Goal: Task Accomplishment & Management: Use online tool/utility

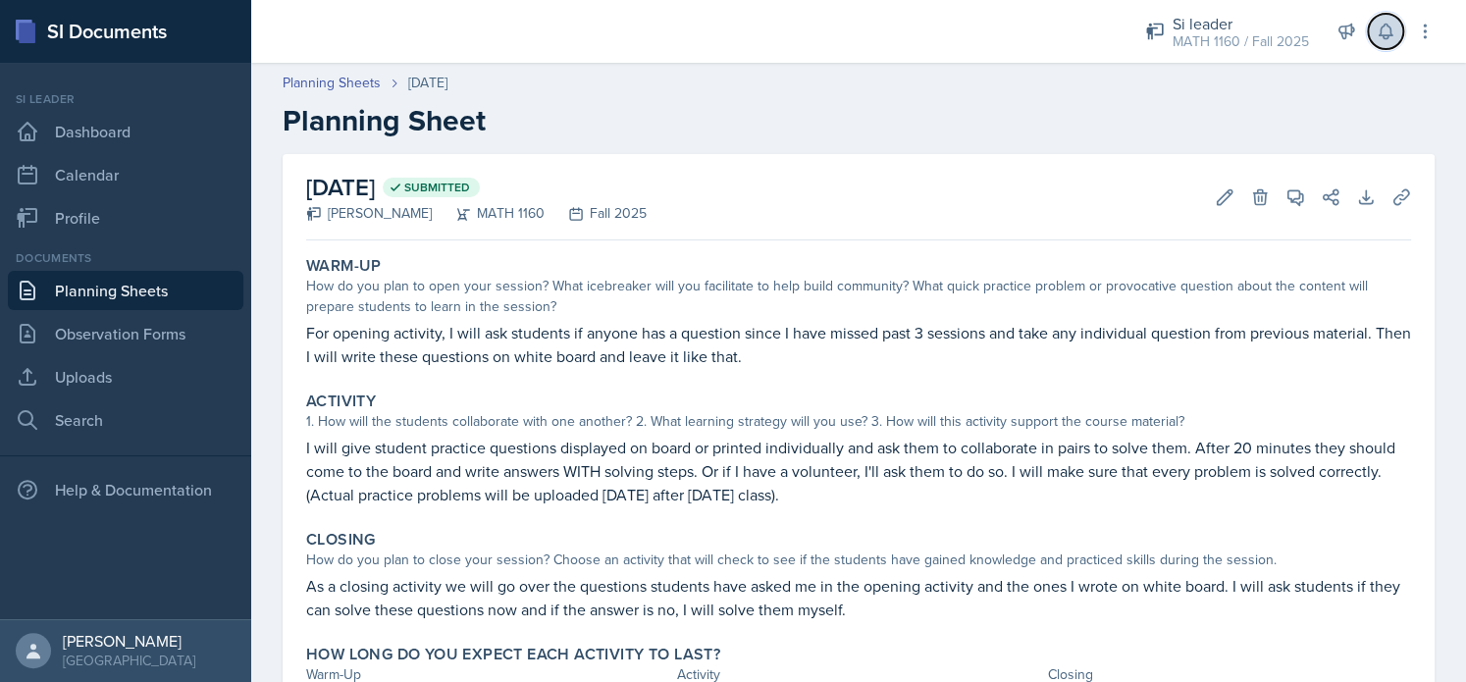
click at [1379, 45] on button at bounding box center [1385, 31] width 35 height 35
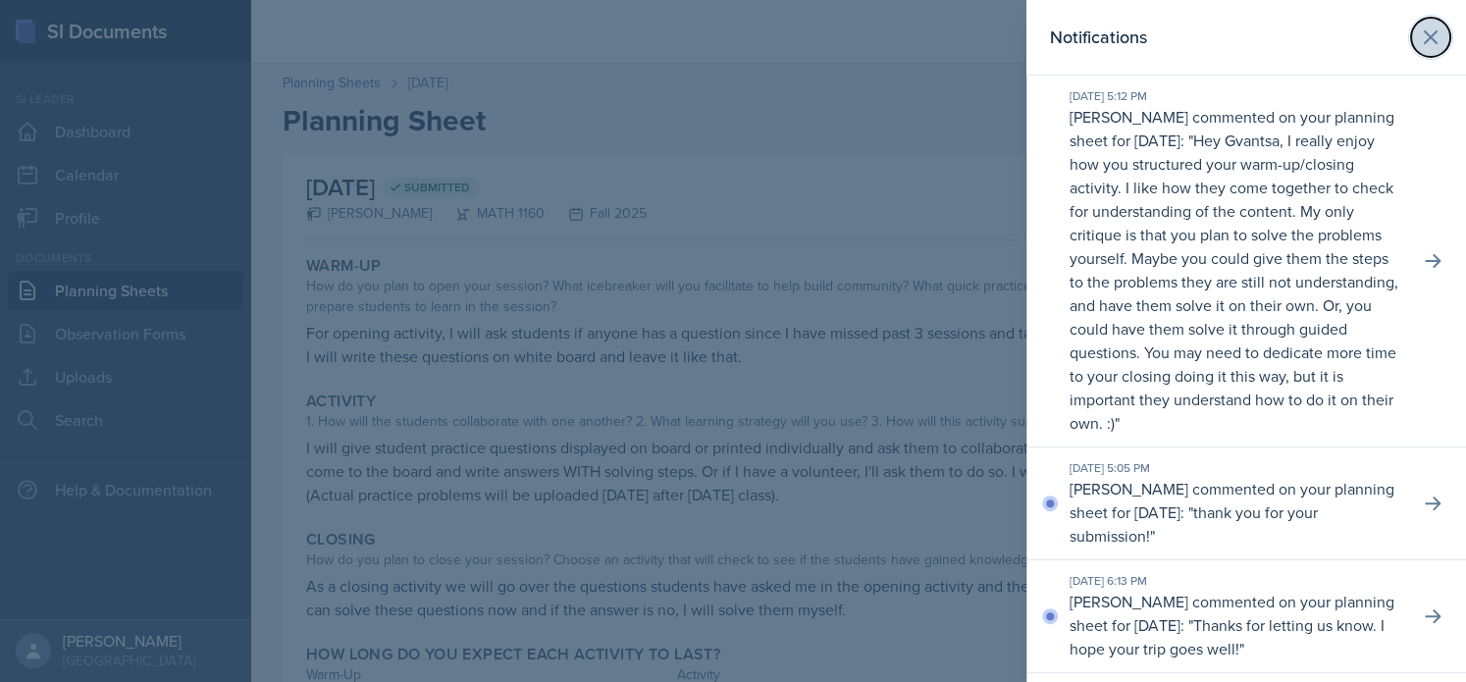
click at [1419, 46] on icon at bounding box center [1431, 38] width 24 height 24
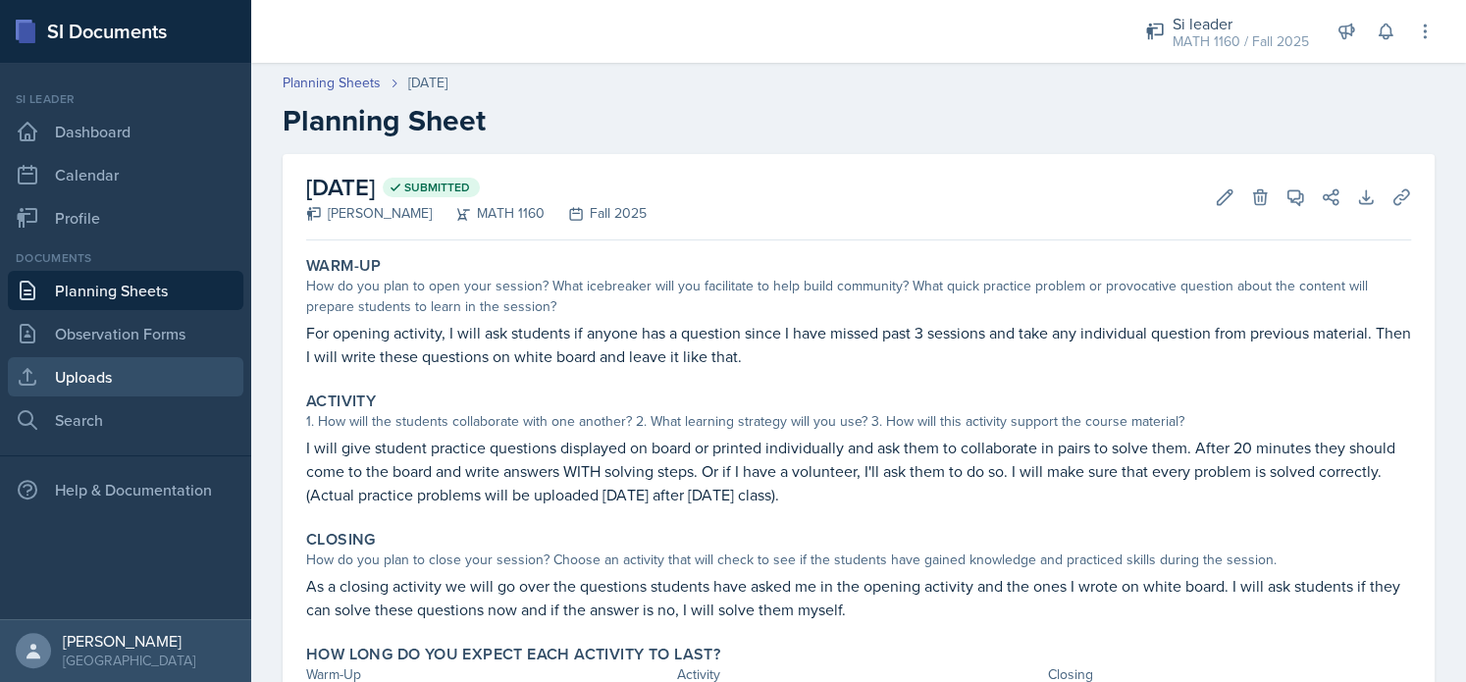
click at [101, 368] on link "Uploads" at bounding box center [126, 376] width 236 height 39
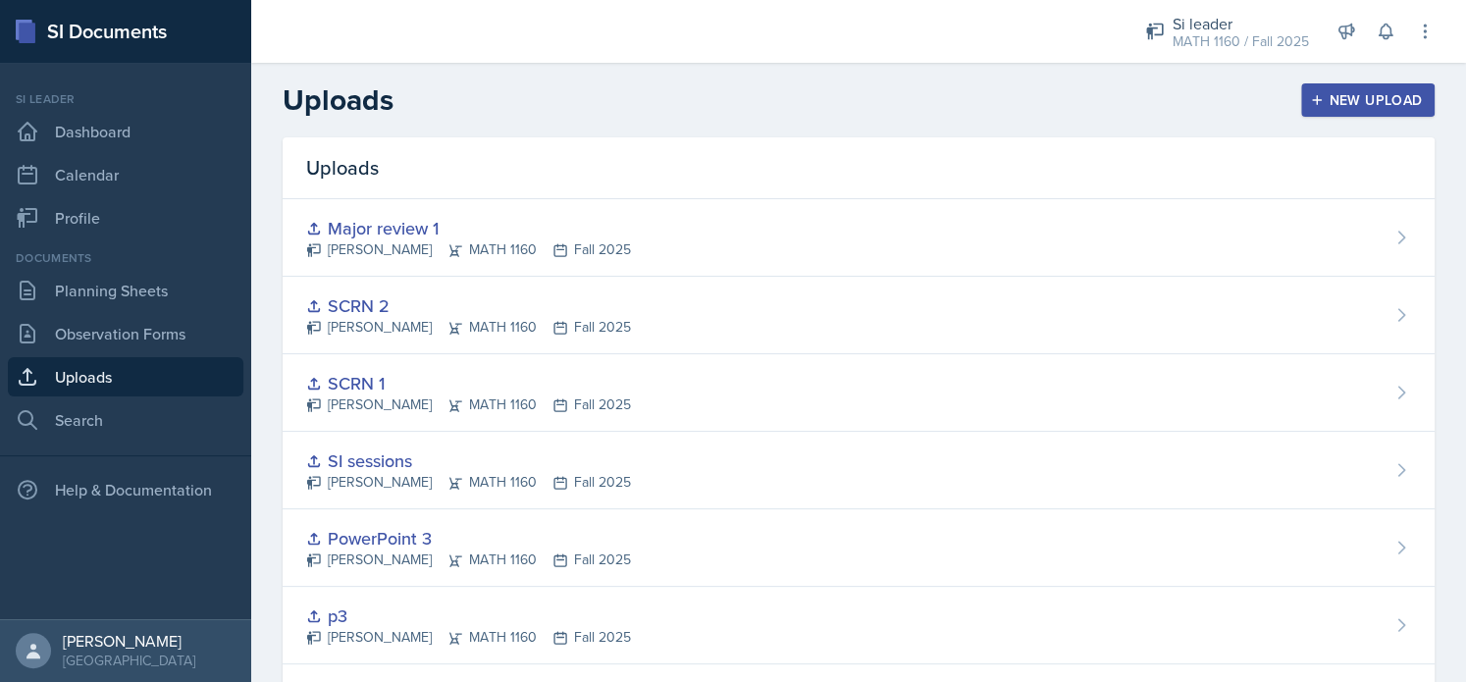
click at [1339, 105] on div "New Upload" at bounding box center [1368, 100] width 109 height 16
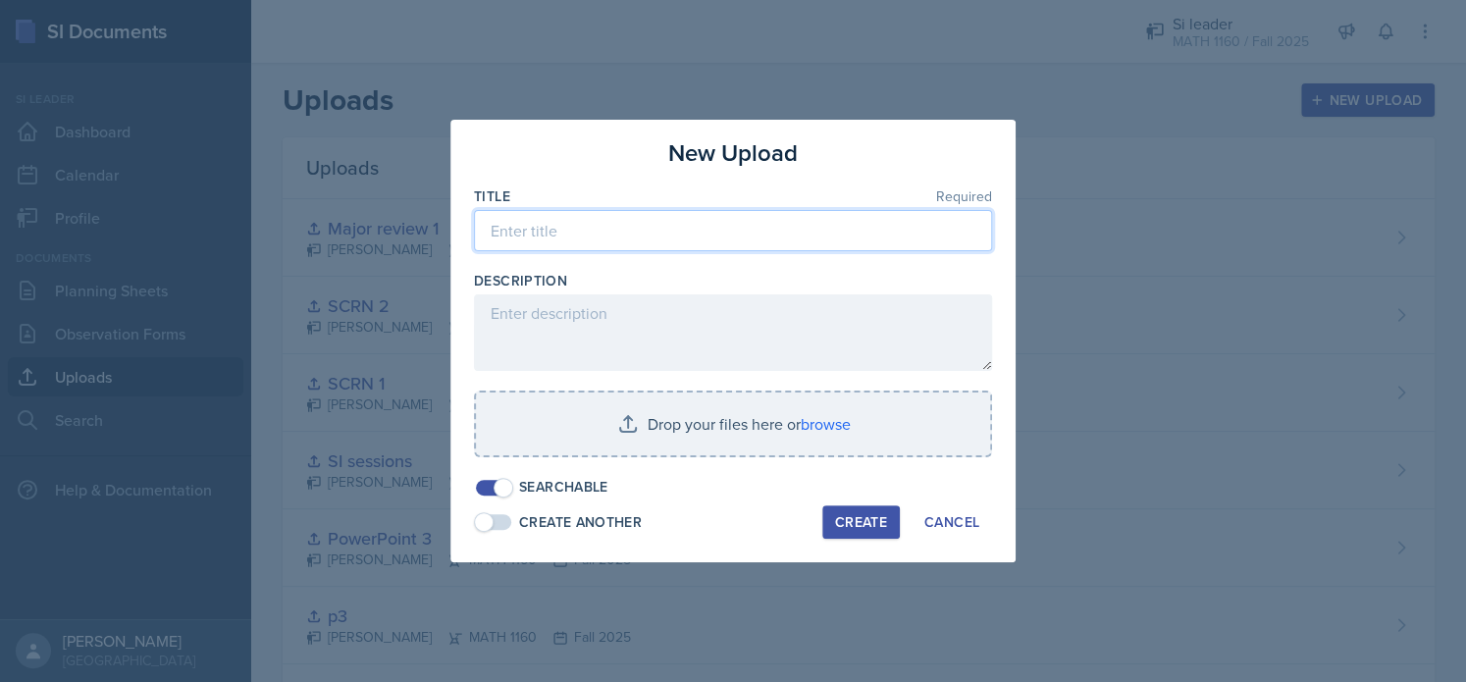
click at [768, 250] on input at bounding box center [733, 230] width 518 height 41
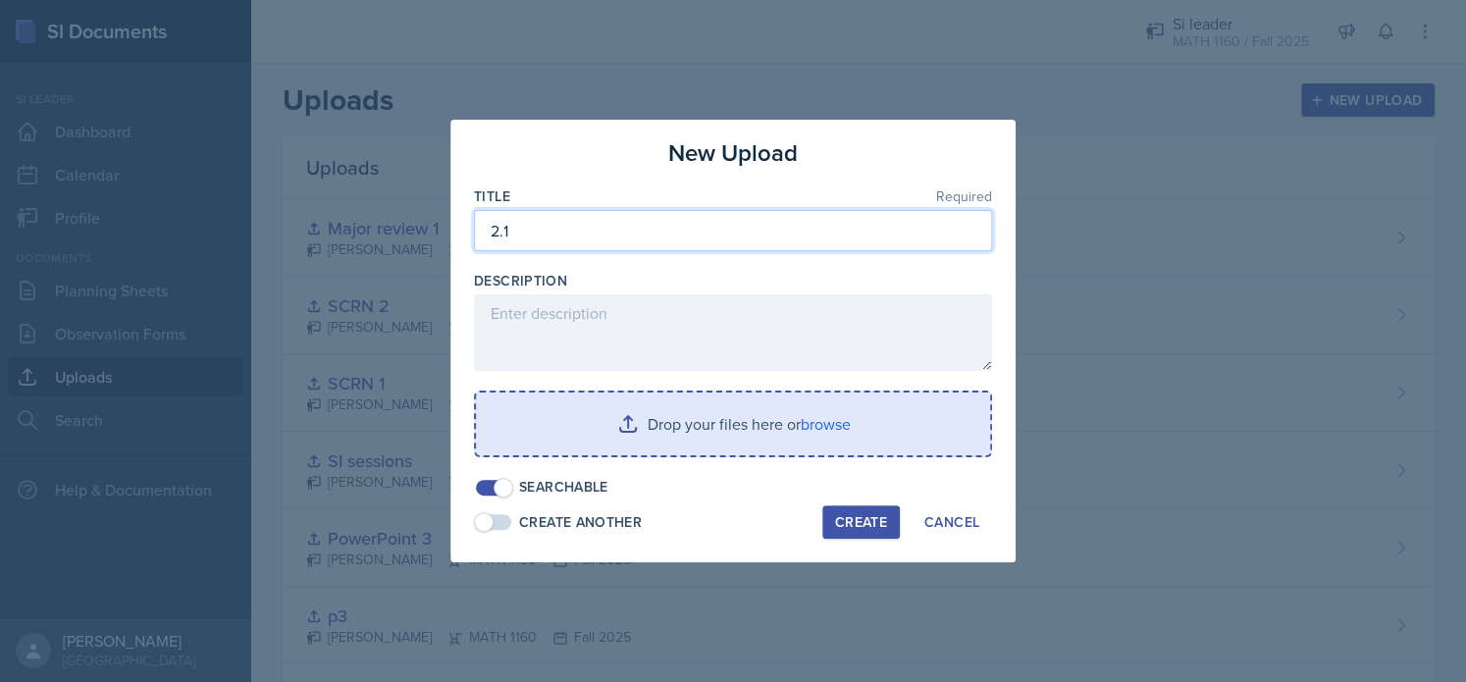
type input "2.1"
click at [812, 424] on input "file" at bounding box center [733, 424] width 514 height 63
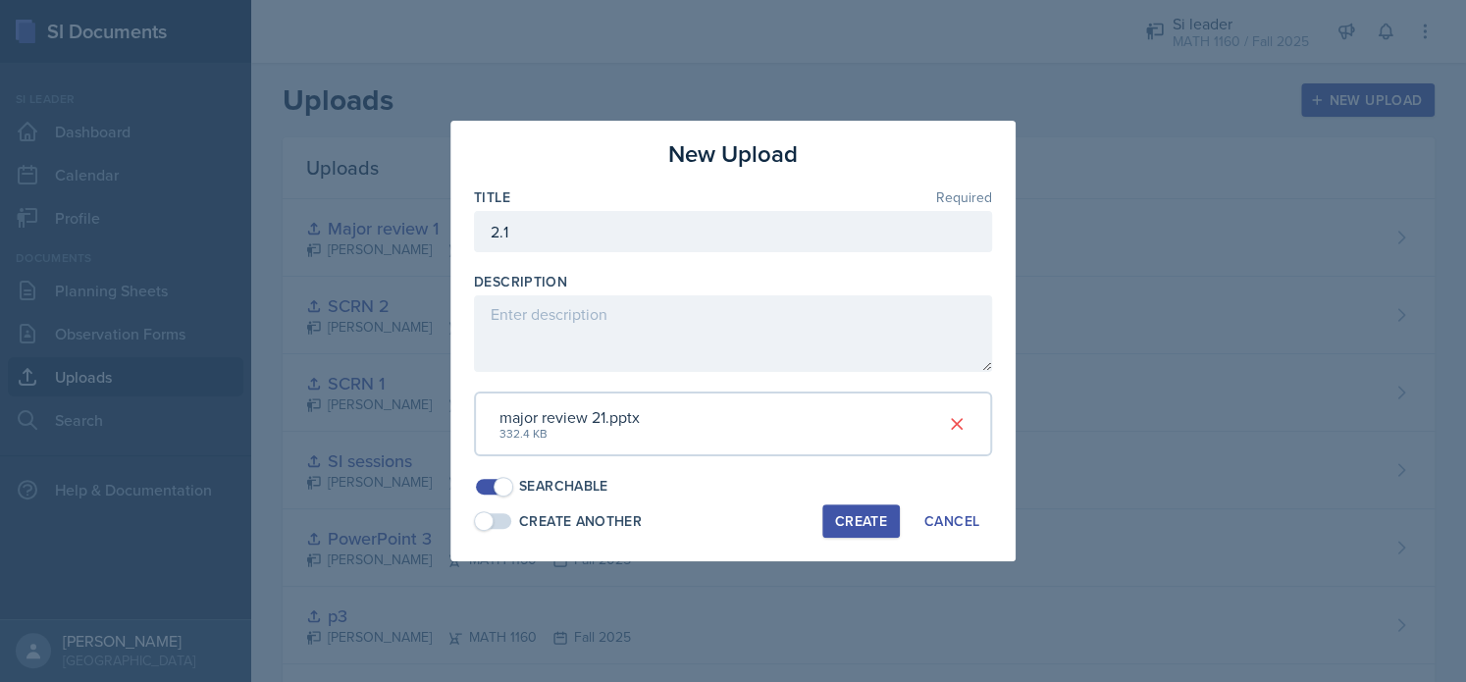
click at [852, 529] on div "Create" at bounding box center [861, 521] width 52 height 16
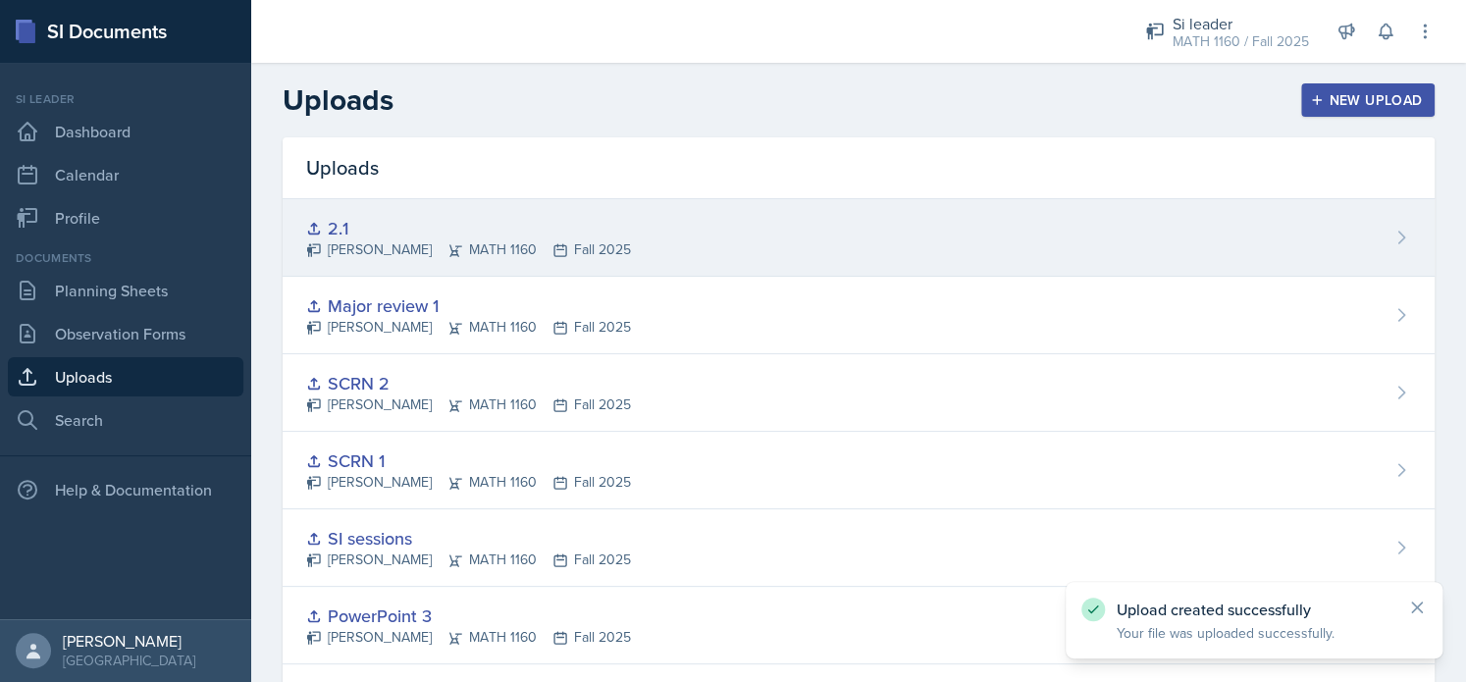
click at [402, 260] on div "2.1 [PERSON_NAME] MATH 1160 Fall 2025" at bounding box center [859, 238] width 1152 height 78
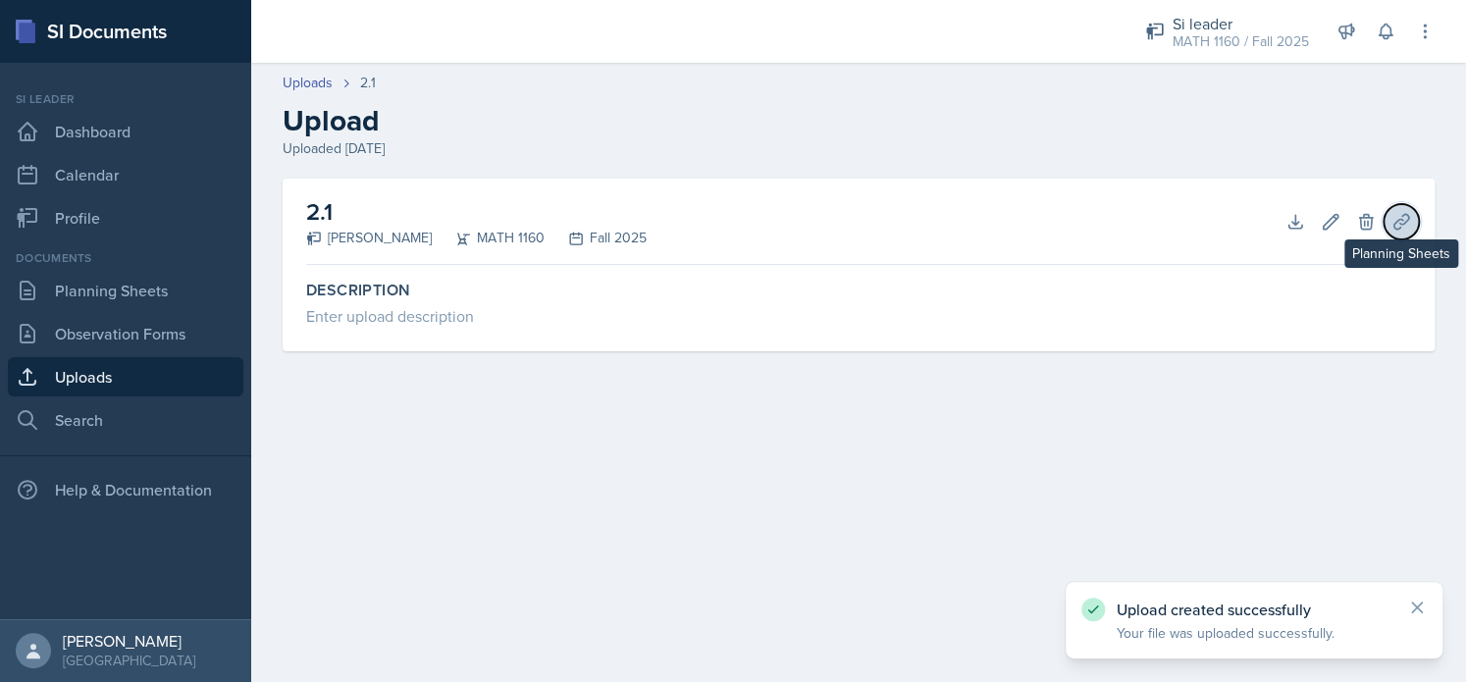
click at [1415, 222] on button "Planning Sheets" at bounding box center [1401, 221] width 35 height 35
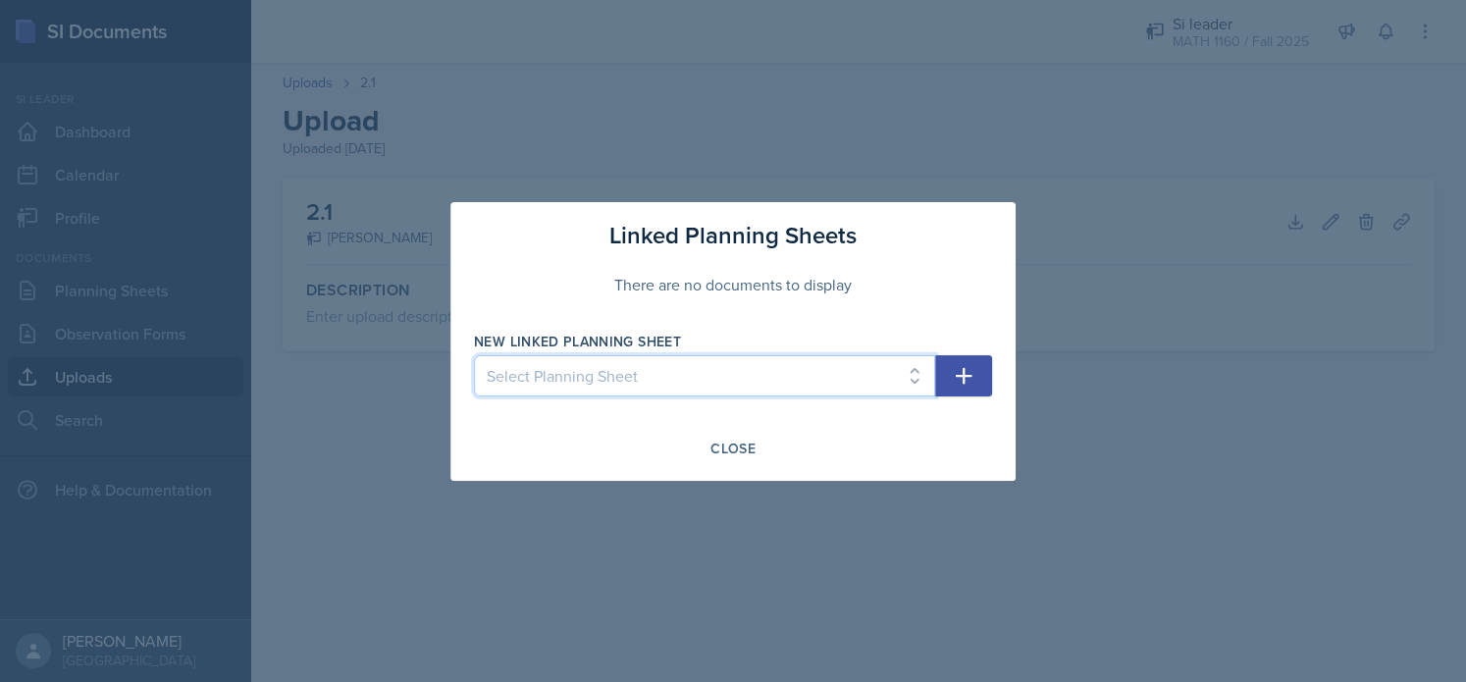
click at [754, 372] on select "Select Planning Sheet [DATE] [DATE] [DATE] [DATE] [DATE] [DATE] [DATE] [DATE] […" at bounding box center [704, 375] width 461 height 41
select select "1b91dcb6-03be-4f31-a2cf-ecd9bc80de0e"
click at [474, 355] on select "Select Planning Sheet [DATE] [DATE] [DATE] [DATE] [DATE] [DATE] [DATE] [DATE] […" at bounding box center [704, 375] width 461 height 41
click at [956, 380] on icon "button" at bounding box center [964, 376] width 24 height 24
select select
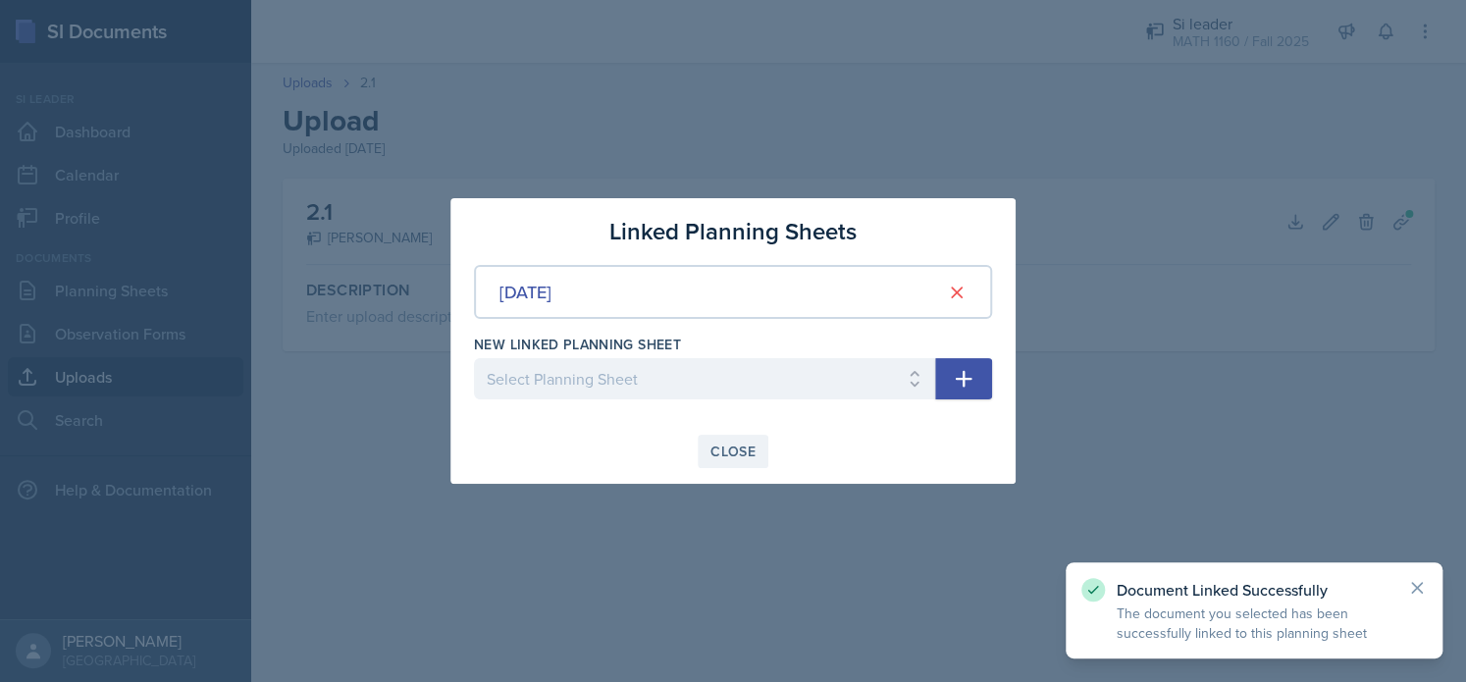
click at [728, 446] on div "Close" at bounding box center [732, 452] width 45 height 16
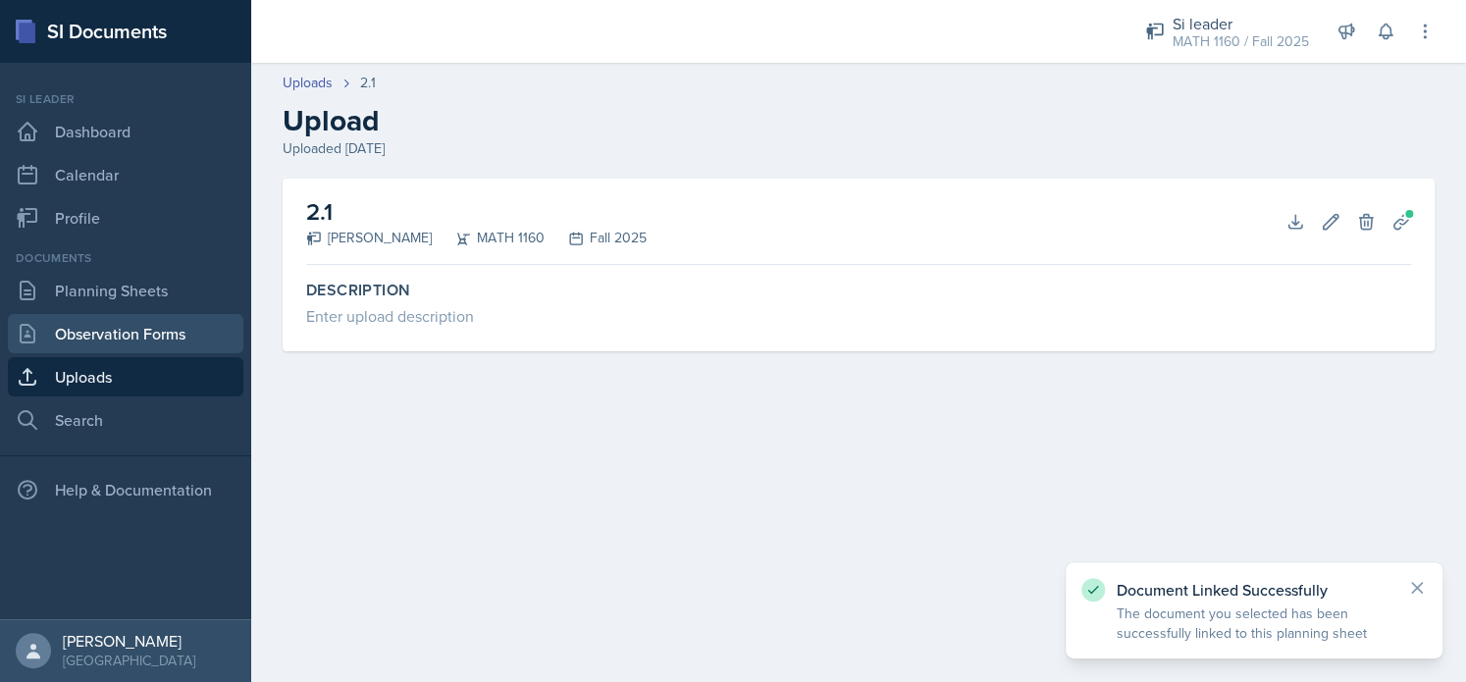
click at [124, 320] on link "Observation Forms" at bounding box center [126, 333] width 236 height 39
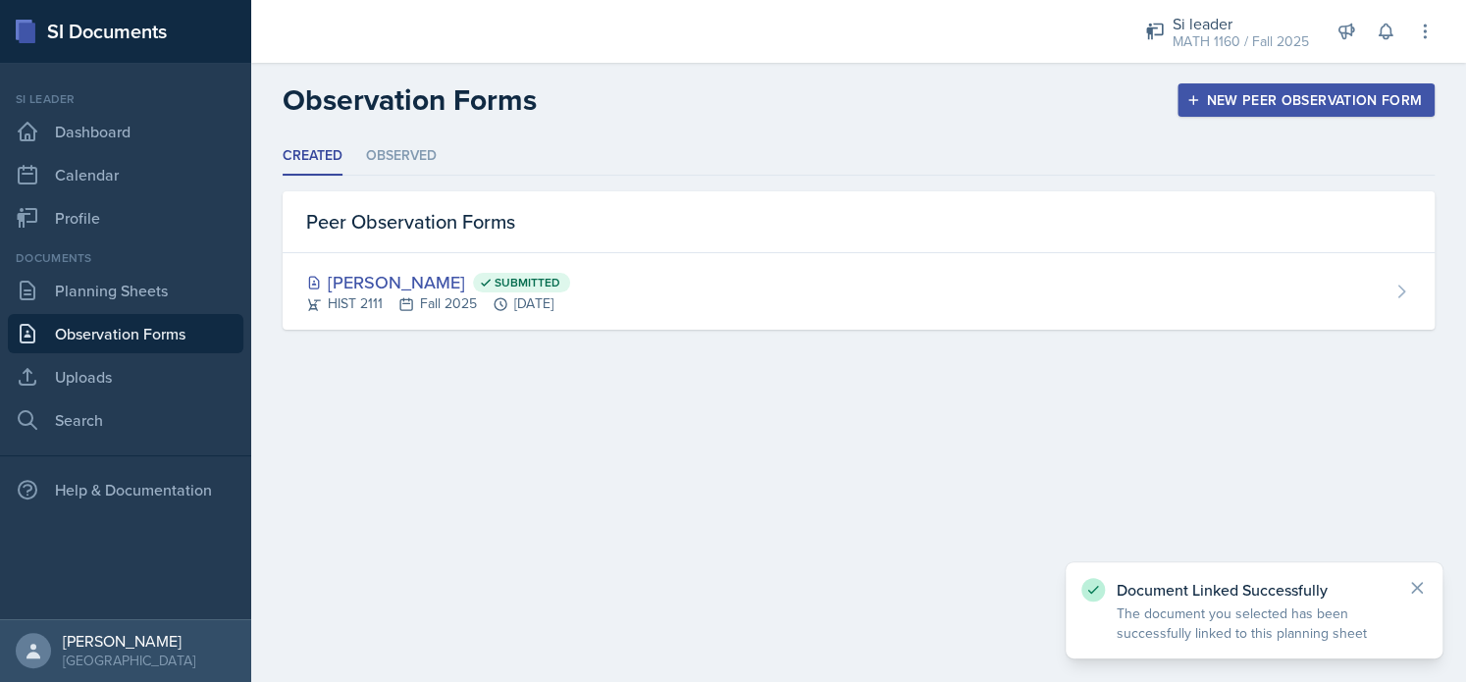
click at [122, 315] on link "Observation Forms" at bounding box center [126, 333] width 236 height 39
click at [119, 303] on link "Planning Sheets" at bounding box center [126, 290] width 236 height 39
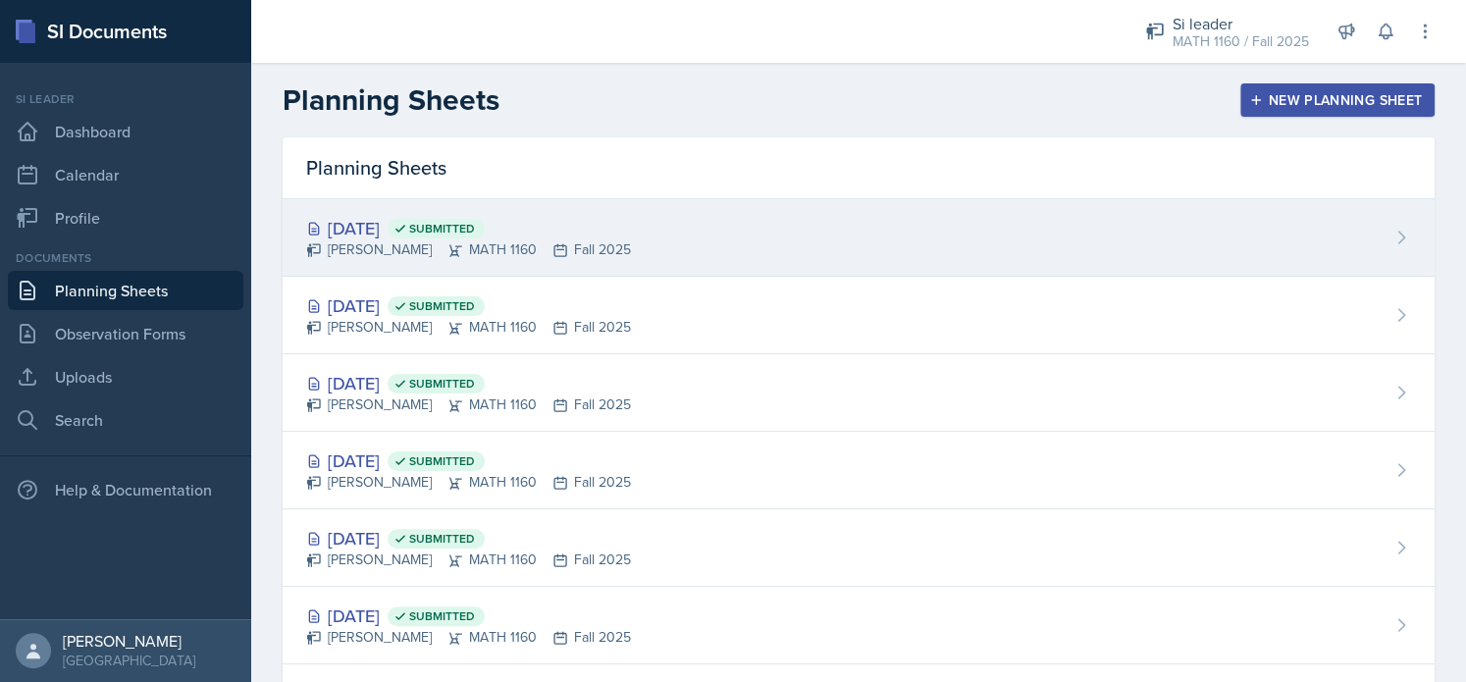
click at [465, 242] on div "[PERSON_NAME] MATH 1160 Fall 2025" at bounding box center [468, 249] width 325 height 21
